Goal: Information Seeking & Learning: Learn about a topic

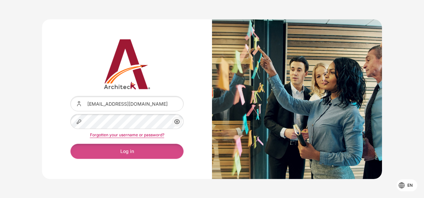
click at [128, 152] on button "Log in" at bounding box center [126, 151] width 113 height 15
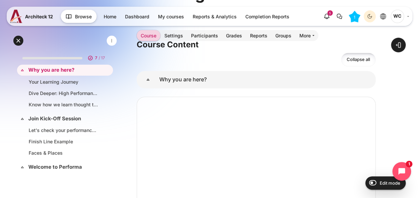
scroll to position [136, 0]
click at [78, 127] on link "Let's check your performance planning behavior" at bounding box center [64, 130] width 70 height 7
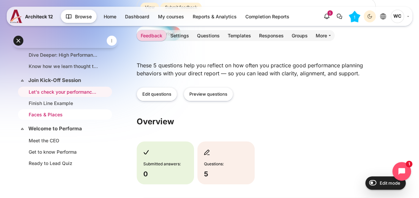
scroll to position [38, 0]
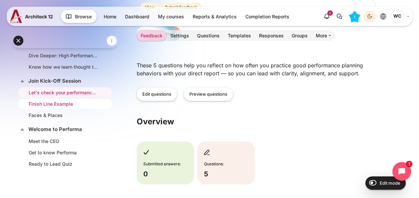
click at [75, 104] on link "Finish Line Example" at bounding box center [64, 103] width 70 height 7
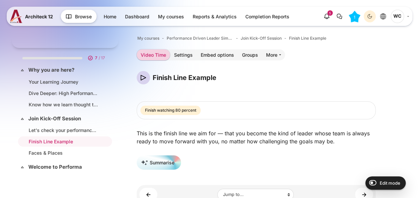
scroll to position [31, 0]
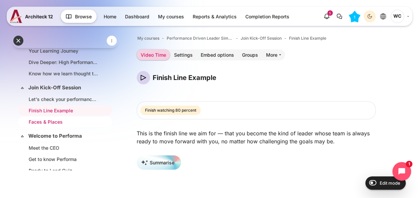
click at [67, 118] on link "Faces & Places" at bounding box center [64, 121] width 70 height 7
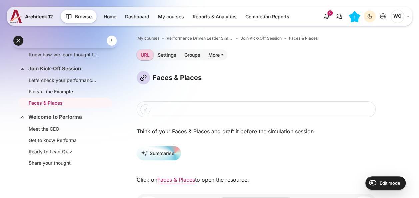
scroll to position [50, 0]
click at [62, 139] on link "Get to know Performa" at bounding box center [64, 140] width 70 height 7
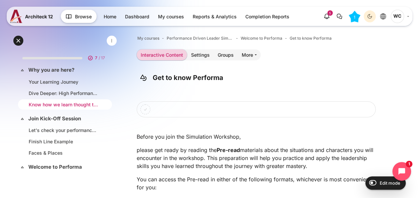
click at [64, 100] on li "Know how we learn thought this journey." at bounding box center [65, 104] width 94 height 10
click at [61, 105] on link "Know how we learn thought this journey." at bounding box center [64, 104] width 70 height 7
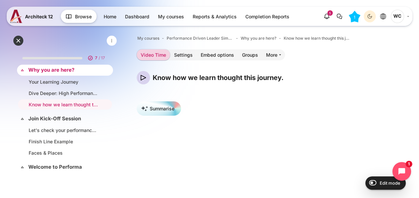
click at [73, 70] on link "Why you are here?" at bounding box center [64, 70] width 72 height 8
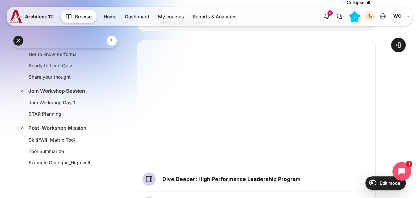
scroll to position [147, 0]
